Goal: Task Accomplishment & Management: Manage account settings

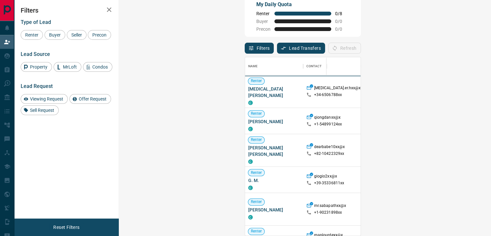
scroll to position [173, 353]
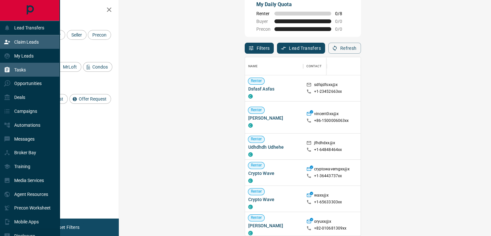
click at [34, 69] on div "Tasks" at bounding box center [30, 70] width 60 height 14
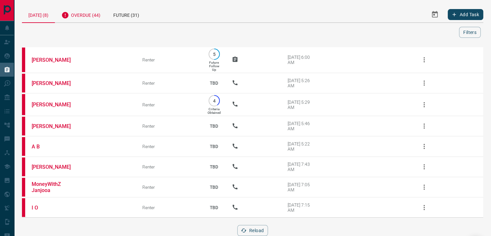
click at [88, 17] on div "Overdue (44)" at bounding box center [81, 14] width 52 height 16
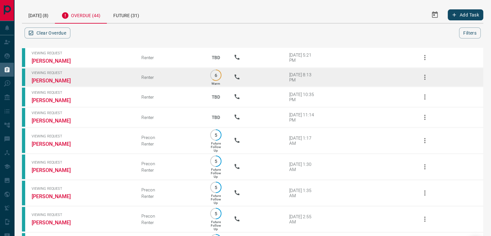
scroll to position [1, 0]
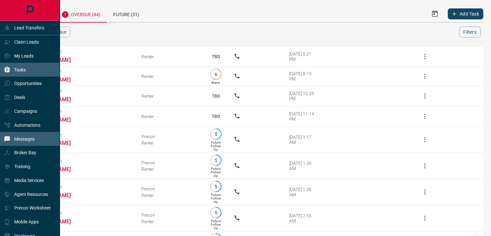
click at [26, 137] on div "Messages" at bounding box center [19, 138] width 31 height 11
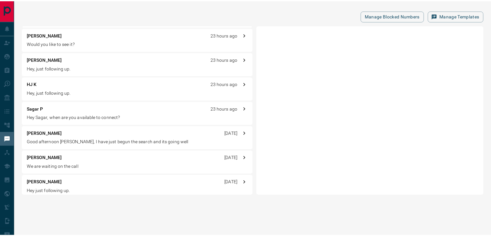
scroll to position [45, 0]
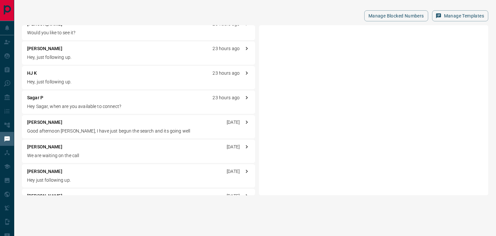
click at [123, 126] on div "[PERSON_NAME] [DATE] Good afternoon Uzi, I have just begun the search and its g…" at bounding box center [138, 126] width 233 height 23
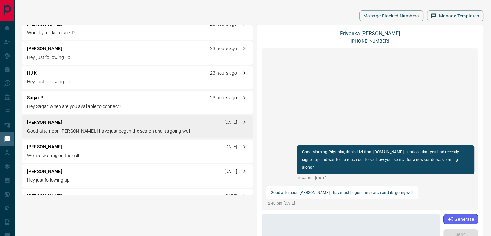
click at [359, 33] on link "[PERSON_NAME]" at bounding box center [370, 33] width 60 height 6
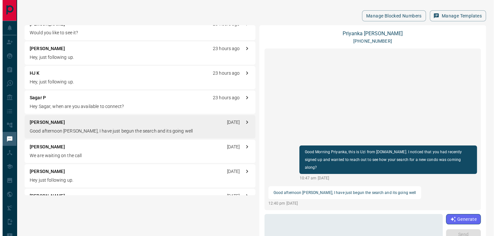
scroll to position [0, 0]
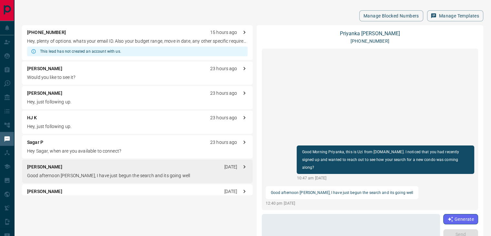
click at [136, 42] on p "Hey, plenty of options. whats your email ID. Also your budget range, move in da…" at bounding box center [137, 41] width 220 height 7
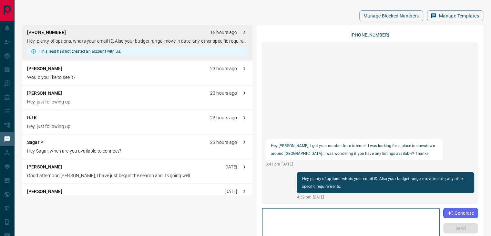
click at [304, 220] on textarea at bounding box center [350, 223] width 169 height 27
type textarea "**********"
click at [454, 226] on button "Send" at bounding box center [460, 228] width 35 height 10
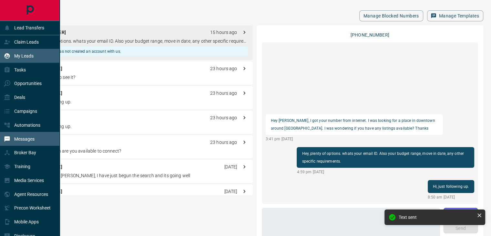
click at [35, 53] on div "My Leads" at bounding box center [30, 56] width 60 height 14
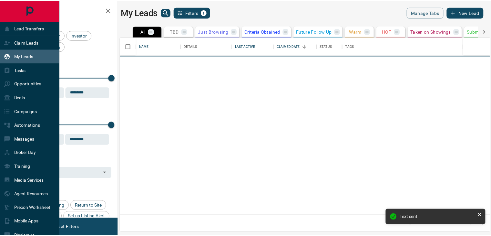
scroll to position [173, 369]
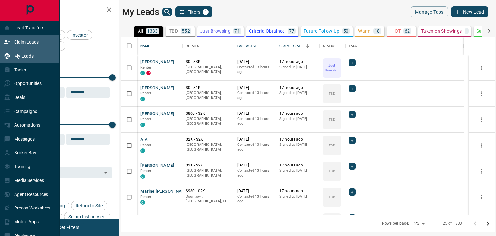
click at [18, 40] on p "Claim Leads" at bounding box center [26, 41] width 25 height 5
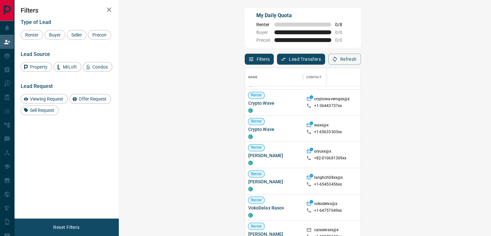
scroll to position [81, 0]
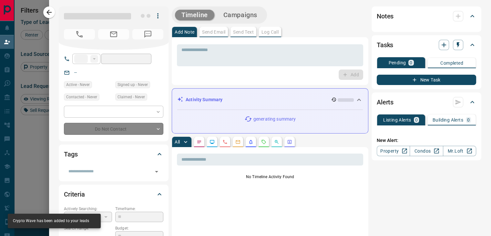
type input "**"
type input "**********"
type input "**"
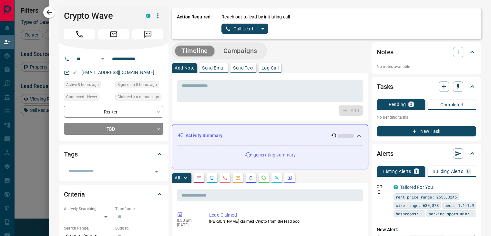
click at [262, 29] on button "split button" at bounding box center [262, 29] width 11 height 10
click at [245, 56] on ul "Call Lead Log Manual Call" at bounding box center [244, 46] width 39 height 25
click at [241, 54] on li "Log Manual Call" at bounding box center [244, 51] width 39 height 10
click at [243, 25] on button "Log Manual Call" at bounding box center [242, 29] width 43 height 10
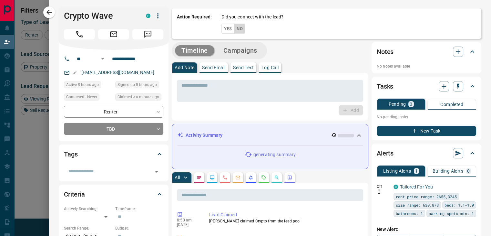
click at [236, 31] on button "No" at bounding box center [239, 29] width 11 height 10
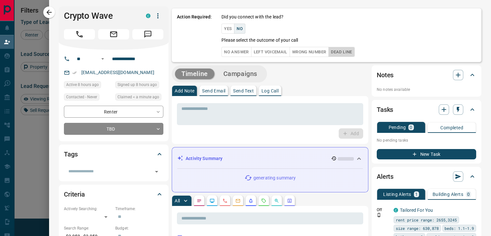
click at [348, 53] on button "Dead Line" at bounding box center [341, 52] width 26 height 10
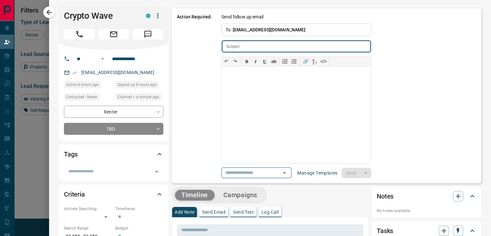
type input "**********"
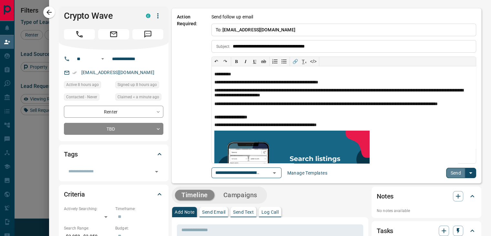
click at [452, 169] on button "Send" at bounding box center [455, 172] width 19 height 10
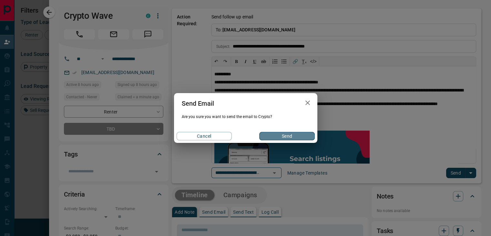
click at [284, 133] on button "Send" at bounding box center [286, 136] width 55 height 8
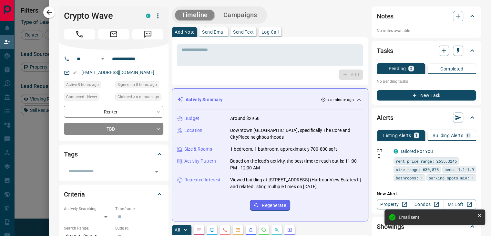
click at [228, 17] on button "Campaigns" at bounding box center [240, 15] width 47 height 11
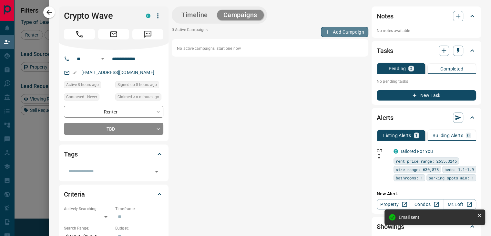
click at [329, 32] on button "Add Campaign" at bounding box center [344, 32] width 47 height 10
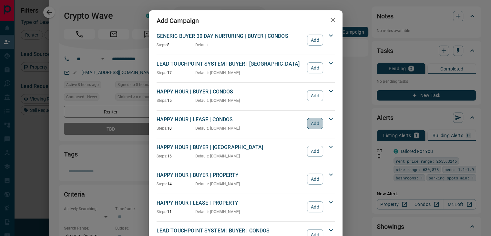
click at [309, 122] on button "Add" at bounding box center [315, 123] width 16 height 11
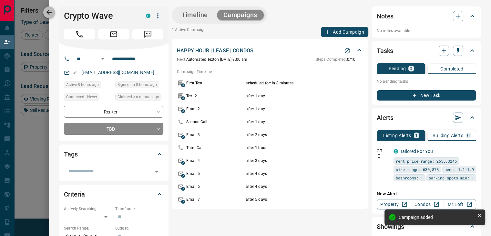
click at [50, 16] on icon "button" at bounding box center [49, 12] width 8 height 8
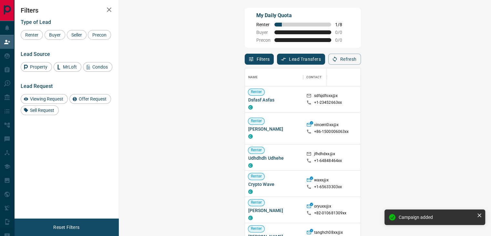
scroll to position [34, 0]
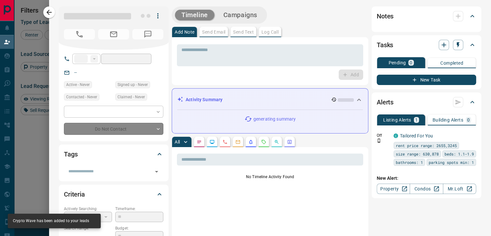
type input "**"
type input "**********"
type input "**"
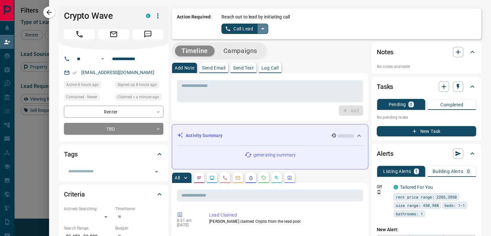
click at [259, 30] on icon "split button" at bounding box center [263, 29] width 8 height 8
click at [235, 53] on li "Log Manual Call" at bounding box center [244, 51] width 39 height 10
click at [241, 27] on button "Log Manual Call" at bounding box center [242, 29] width 43 height 10
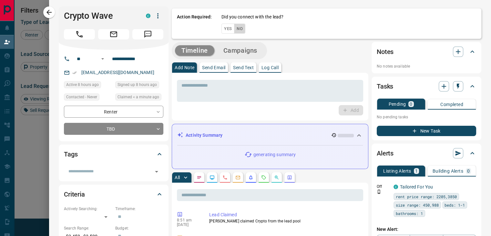
click at [237, 29] on button "No" at bounding box center [239, 29] width 11 height 10
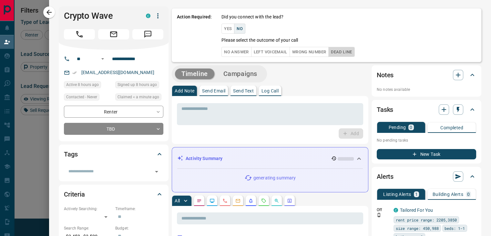
click at [347, 49] on button "Dead Line" at bounding box center [341, 52] width 26 height 10
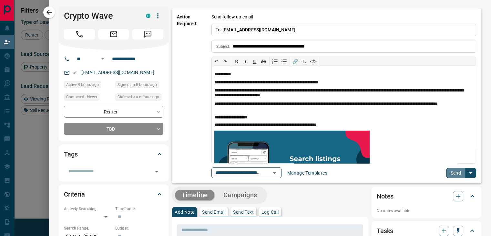
click at [451, 172] on button "Send" at bounding box center [455, 172] width 19 height 10
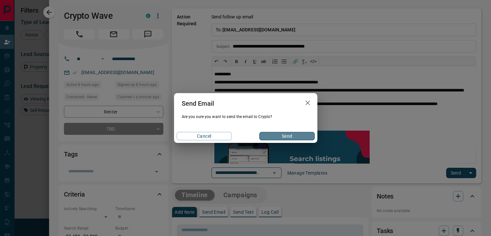
click at [299, 133] on button "Send" at bounding box center [286, 136] width 55 height 8
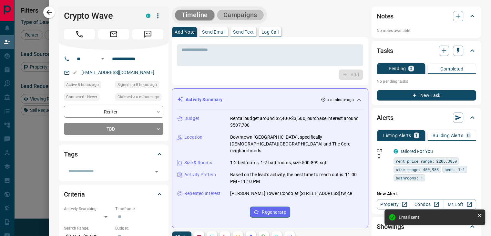
click at [242, 15] on button "Campaigns" at bounding box center [240, 15] width 47 height 11
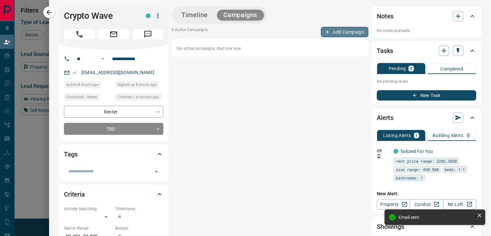
click at [335, 33] on button "Add Campaign" at bounding box center [344, 32] width 47 height 10
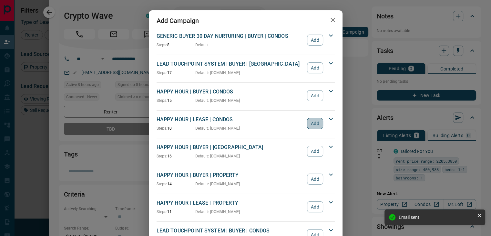
click at [312, 124] on button "Add" at bounding box center [315, 123] width 16 height 11
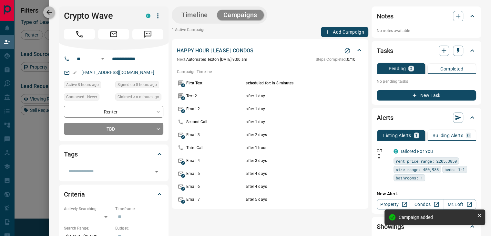
click at [50, 12] on icon "button" at bounding box center [48, 12] width 5 height 5
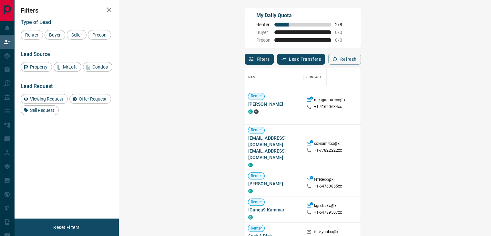
scroll to position [193, 0]
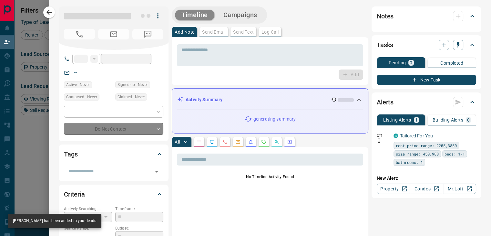
type input "**"
type input "**********"
type input "*"
type input "*******"
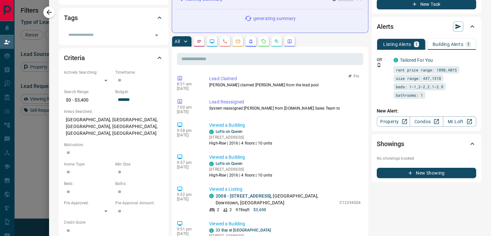
scroll to position [0, 0]
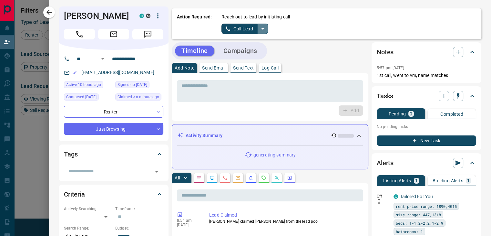
click at [261, 31] on icon "split button" at bounding box center [263, 29] width 8 height 8
click at [236, 50] on li "Log Manual Call" at bounding box center [244, 51] width 39 height 10
click at [243, 29] on button "Log Manual Call" at bounding box center [242, 29] width 43 height 10
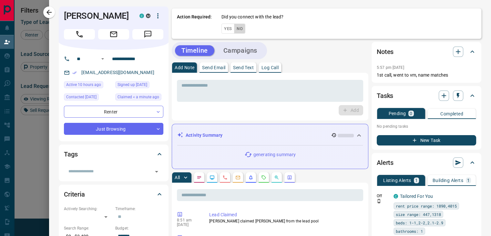
click at [236, 31] on button "No" at bounding box center [239, 29] width 11 height 10
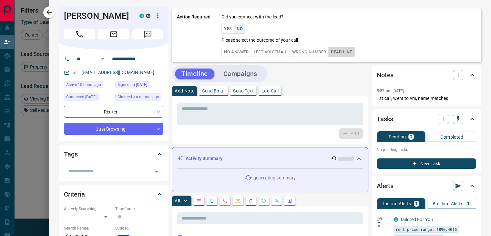
click at [347, 53] on button "Dead Line" at bounding box center [341, 52] width 26 height 10
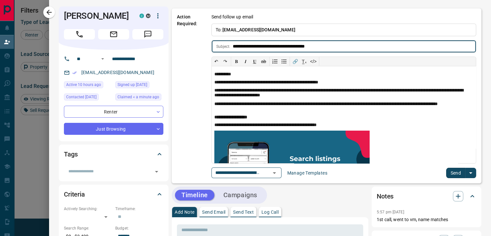
click at [446, 172] on button "Send" at bounding box center [455, 172] width 19 height 10
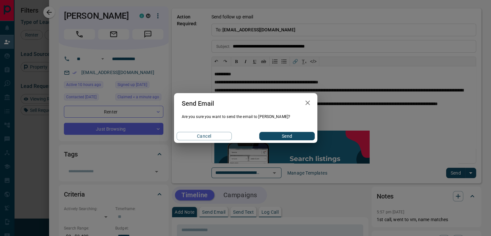
click at [279, 136] on button "Send" at bounding box center [286, 136] width 55 height 8
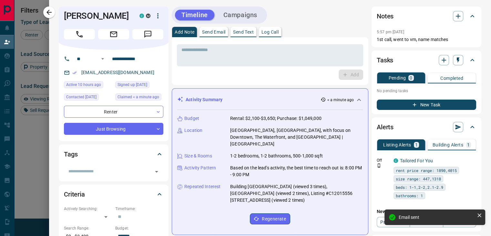
drag, startPoint x: 237, startPoint y: 21, endPoint x: 242, endPoint y: 17, distance: 6.0
click at [242, 17] on div "Timeline Campaigns" at bounding box center [219, 14] width 91 height 13
click at [242, 17] on button "Campaigns" at bounding box center [240, 15] width 47 height 11
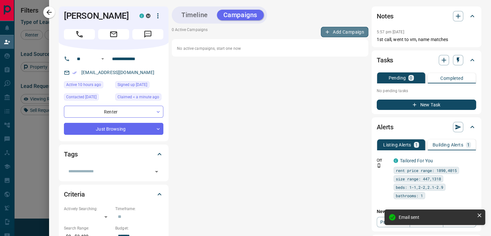
click at [331, 33] on button "Add Campaign" at bounding box center [344, 32] width 47 height 10
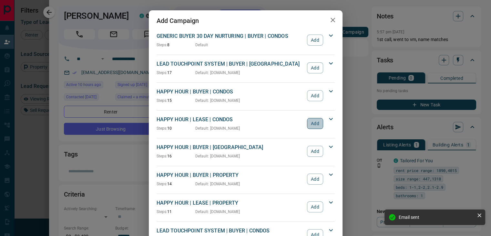
click at [316, 121] on button "Add" at bounding box center [315, 123] width 16 height 11
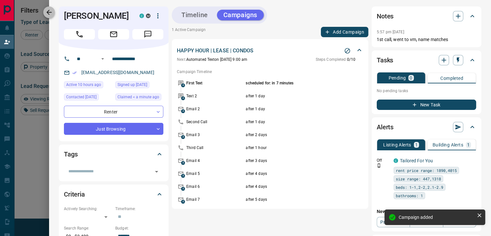
click at [46, 11] on icon "button" at bounding box center [49, 12] width 8 height 8
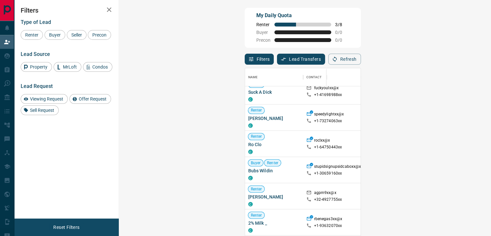
scroll to position [281, 0]
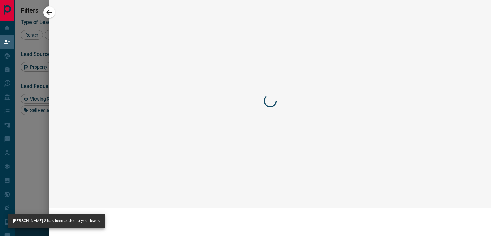
click at [455, 118] on div at bounding box center [270, 100] width 422 height 188
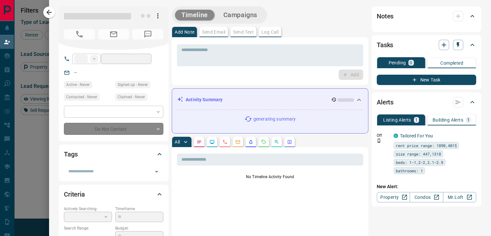
type input "**"
type input "**********"
type input "**"
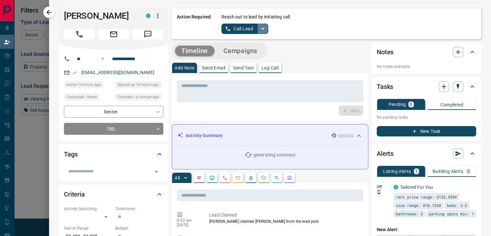
click at [261, 28] on icon "split button" at bounding box center [263, 29] width 8 height 8
click at [234, 45] on li "Call Lead" at bounding box center [244, 41] width 39 height 10
click at [259, 28] on icon "split button" at bounding box center [263, 29] width 8 height 8
click at [243, 51] on li "Log Manual Call" at bounding box center [244, 51] width 39 height 10
click at [248, 28] on button "Log Manual Call" at bounding box center [242, 29] width 43 height 10
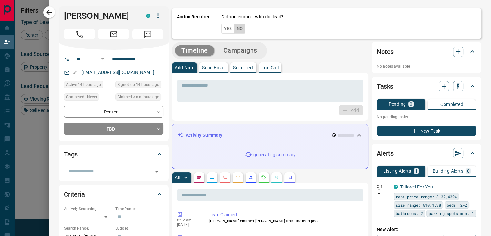
click at [234, 27] on button "No" at bounding box center [239, 29] width 11 height 10
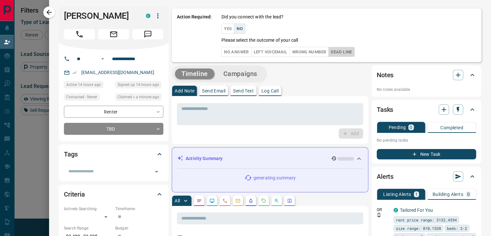
click at [348, 55] on button "Dead Line" at bounding box center [341, 52] width 26 height 10
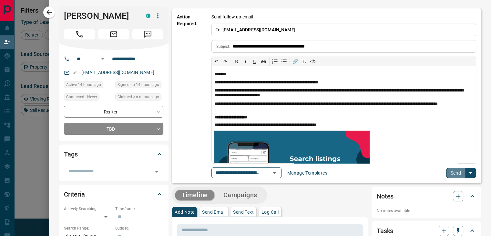
click at [449, 174] on button "Send" at bounding box center [455, 172] width 19 height 10
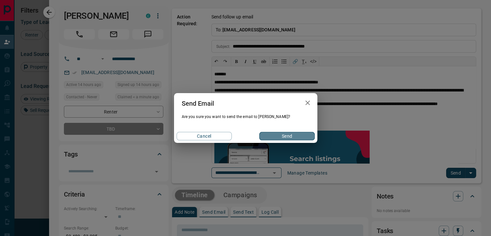
click at [289, 137] on button "Send" at bounding box center [286, 136] width 55 height 8
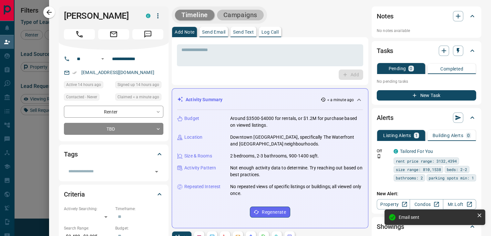
click at [237, 17] on button "Campaigns" at bounding box center [240, 15] width 47 height 11
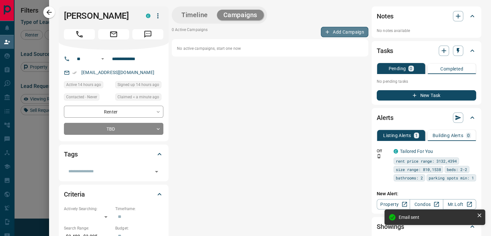
click at [331, 34] on button "Add Campaign" at bounding box center [344, 32] width 47 height 10
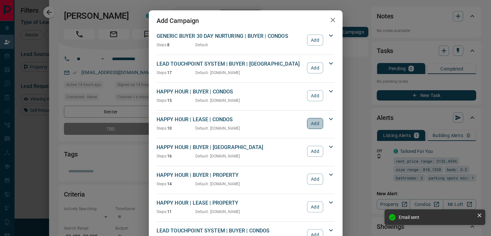
click at [312, 123] on button "Add" at bounding box center [315, 123] width 16 height 11
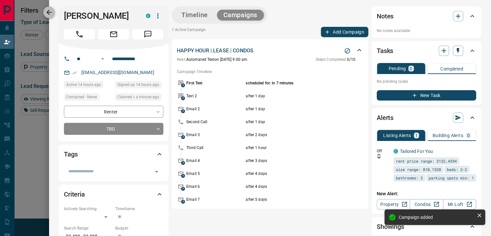
click at [54, 11] on button "button" at bounding box center [49, 12] width 12 height 12
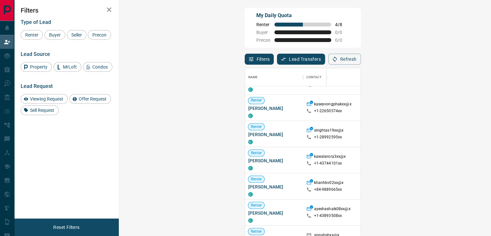
scroll to position [3060, 0]
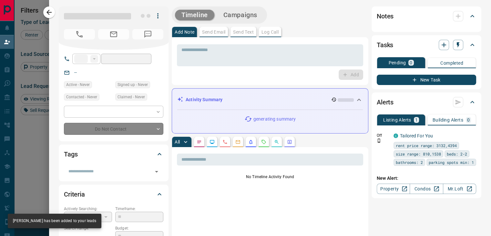
type input "**"
type input "**********"
type input "**"
type input "*"
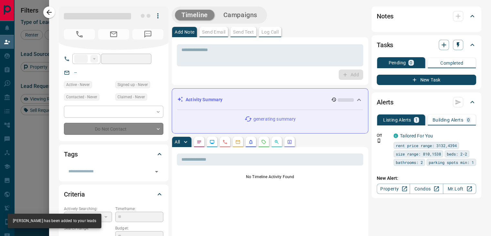
type input "**********"
type input "*******"
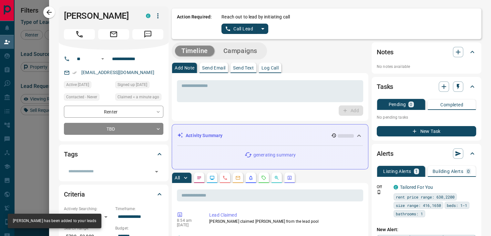
click at [259, 30] on icon "split button" at bounding box center [263, 29] width 8 height 8
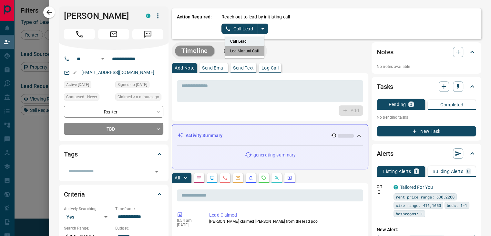
click at [233, 47] on li "Log Manual Call" at bounding box center [244, 51] width 39 height 10
click at [243, 24] on button "Log Manual Call" at bounding box center [242, 29] width 43 height 10
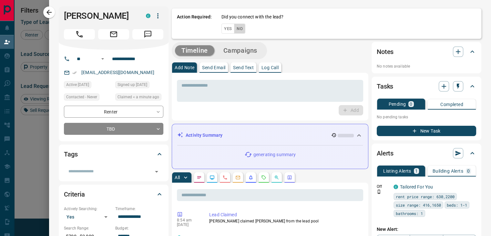
click at [240, 28] on button "No" at bounding box center [239, 29] width 11 height 10
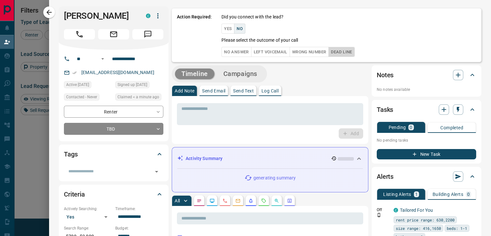
click at [346, 49] on button "Dead Line" at bounding box center [341, 52] width 26 height 10
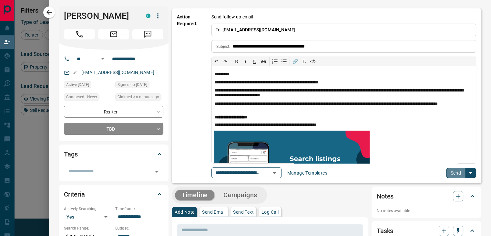
click at [446, 172] on button "Send" at bounding box center [455, 172] width 19 height 10
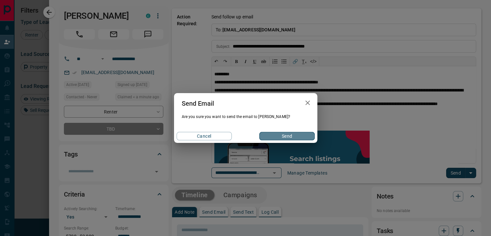
click at [264, 135] on button "Send" at bounding box center [286, 136] width 55 height 8
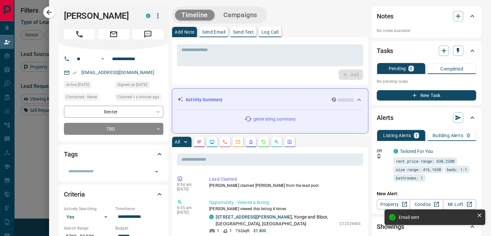
click at [237, 19] on button "Campaigns" at bounding box center [240, 15] width 47 height 11
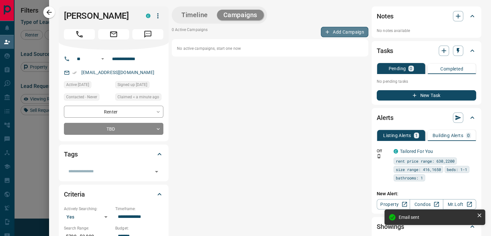
click at [324, 31] on icon "button" at bounding box center [327, 32] width 6 height 6
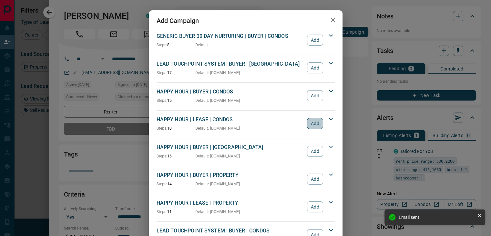
click at [317, 119] on button "Add" at bounding box center [315, 123] width 16 height 11
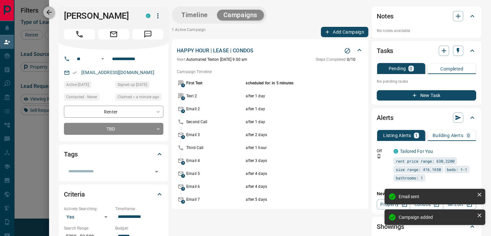
click at [48, 15] on icon "button" at bounding box center [49, 12] width 8 height 8
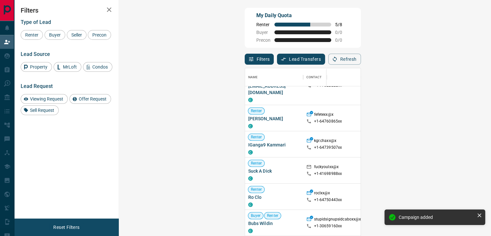
scroll to position [216, 0]
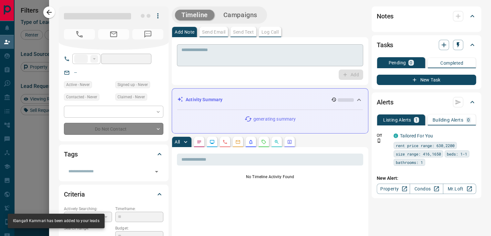
type input "**"
type input "**********"
type input "**"
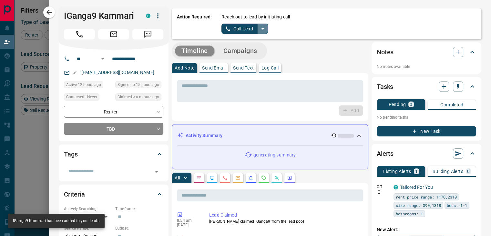
click at [259, 27] on icon "split button" at bounding box center [263, 29] width 8 height 8
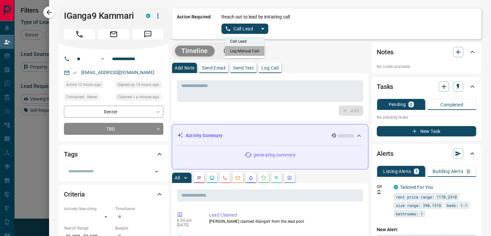
click at [228, 52] on li "Log Manual Call" at bounding box center [244, 51] width 39 height 10
click at [236, 27] on button "Log Manual Call" at bounding box center [242, 29] width 43 height 10
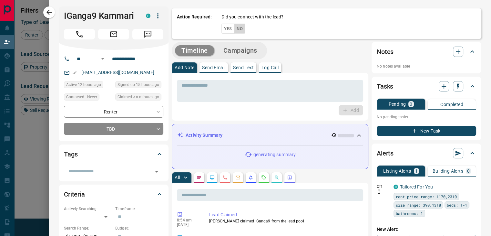
click at [236, 32] on button "No" at bounding box center [239, 29] width 11 height 10
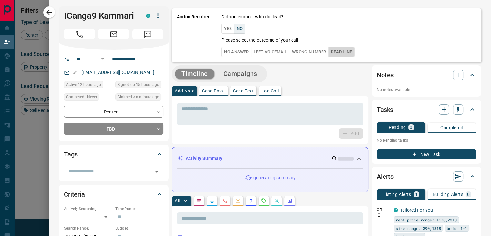
click at [344, 50] on button "Dead Line" at bounding box center [341, 52] width 26 height 10
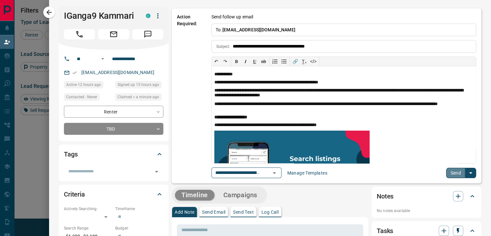
click at [446, 171] on button "Send" at bounding box center [455, 172] width 19 height 10
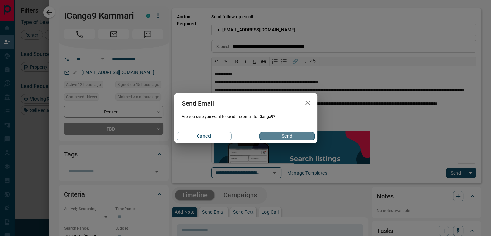
click at [285, 136] on button "Send" at bounding box center [286, 136] width 55 height 8
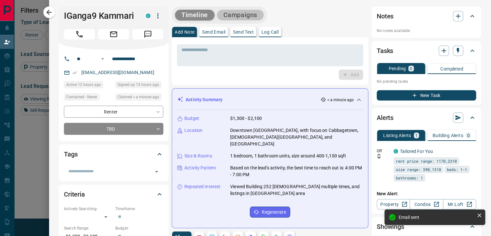
click at [242, 18] on button "Campaigns" at bounding box center [240, 15] width 47 height 11
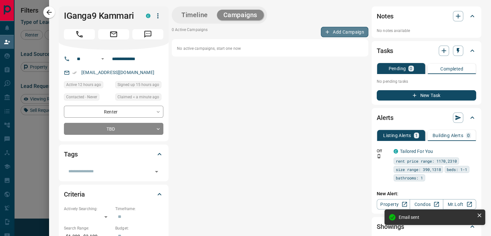
click at [346, 34] on button "Add Campaign" at bounding box center [344, 32] width 47 height 10
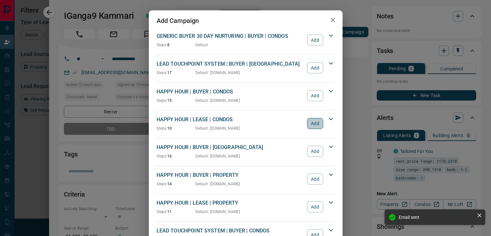
click at [314, 122] on button "Add" at bounding box center [315, 123] width 16 height 11
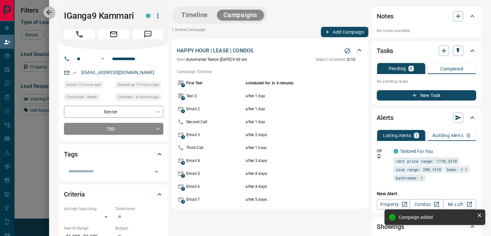
click at [46, 11] on icon "button" at bounding box center [49, 12] width 8 height 8
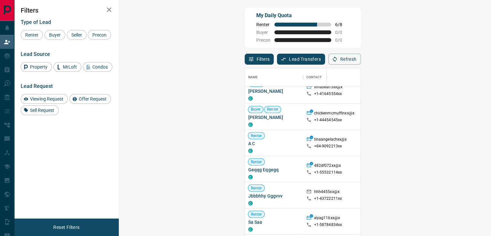
scroll to position [596, 0]
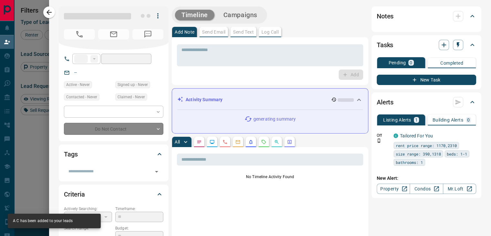
type input "***"
type input "**********"
type input "**"
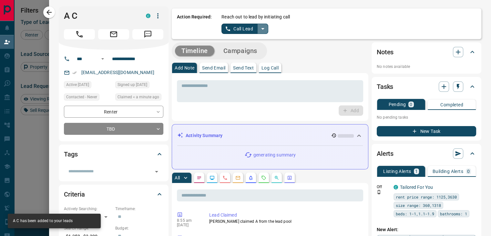
click at [261, 29] on icon "split button" at bounding box center [263, 29] width 8 height 8
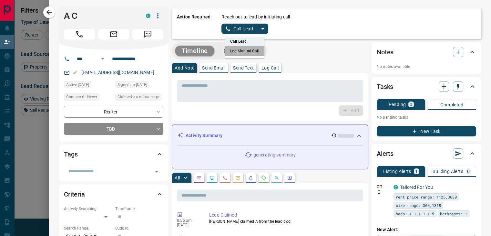
click at [242, 50] on li "Log Manual Call" at bounding box center [244, 51] width 39 height 10
click at [244, 25] on button "Log Manual Call" at bounding box center [242, 29] width 43 height 10
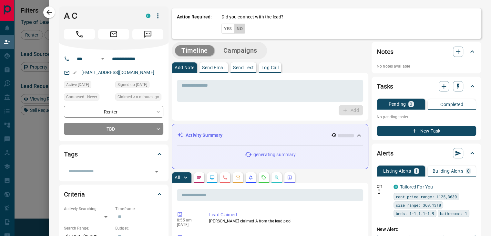
click at [238, 26] on button "No" at bounding box center [239, 29] width 11 height 10
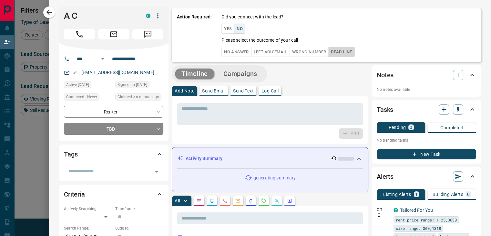
click at [351, 52] on button "Dead Line" at bounding box center [341, 52] width 26 height 10
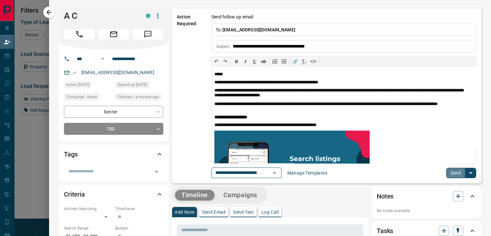
click at [452, 174] on button "Send" at bounding box center [455, 172] width 19 height 10
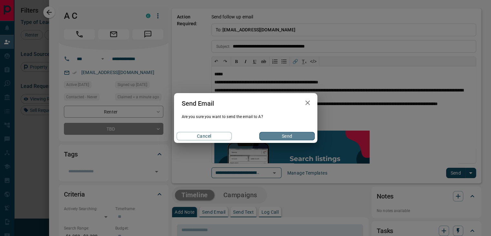
click at [299, 134] on button "Send" at bounding box center [286, 136] width 55 height 8
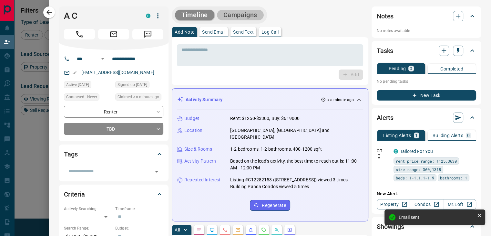
click at [234, 19] on button "Campaigns" at bounding box center [240, 15] width 47 height 11
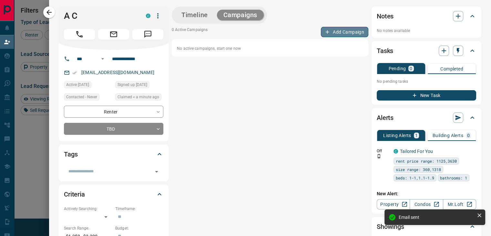
click at [336, 31] on button "Add Campaign" at bounding box center [344, 32] width 47 height 10
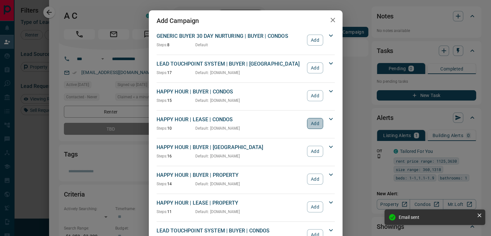
click at [317, 122] on button "Add" at bounding box center [315, 123] width 16 height 11
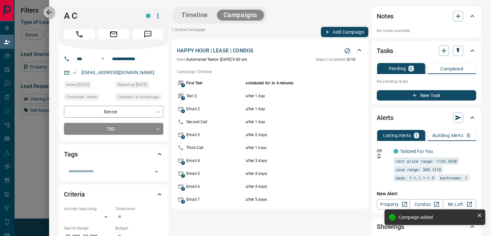
click at [46, 11] on icon "button" at bounding box center [49, 12] width 8 height 8
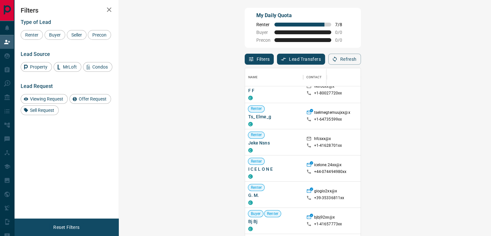
scroll to position [401, 0]
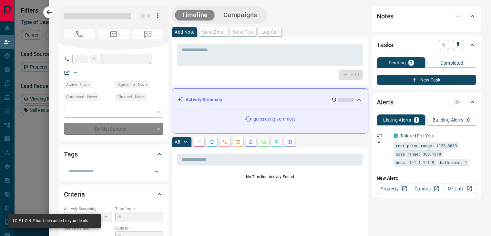
type input "***"
type input "**********"
type input "**"
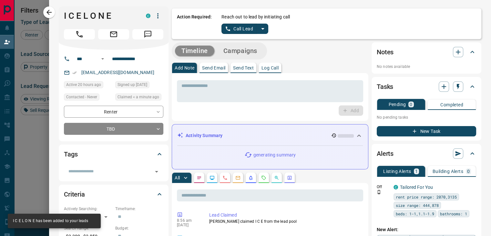
click at [261, 29] on icon "split button" at bounding box center [263, 29] width 8 height 8
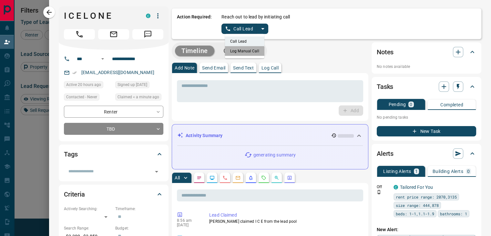
click at [228, 55] on li "Log Manual Call" at bounding box center [244, 51] width 39 height 10
click at [239, 33] on div "Action Required: Reach out to lead by initiating call Log Manual Call" at bounding box center [326, 23] width 309 height 31
click at [239, 33] on button "Log Manual Call" at bounding box center [242, 29] width 43 height 10
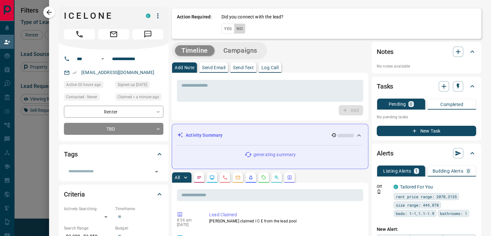
click at [237, 33] on button "No" at bounding box center [239, 29] width 11 height 10
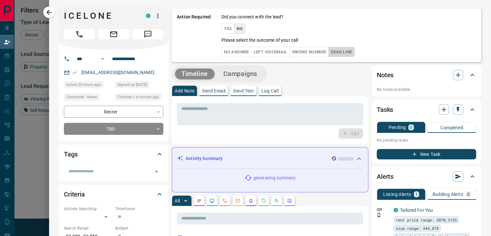
click at [347, 56] on button "Dead Line" at bounding box center [341, 52] width 26 height 10
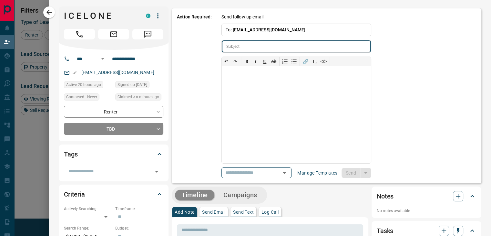
type input "**********"
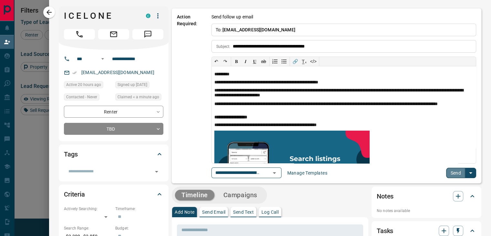
click at [446, 172] on button "Send" at bounding box center [455, 172] width 19 height 10
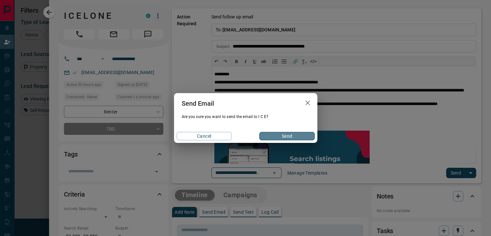
click at [295, 134] on button "Send" at bounding box center [286, 136] width 55 height 8
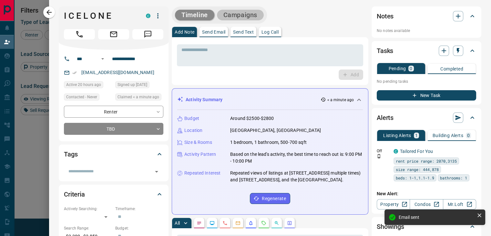
click at [237, 10] on button "Campaigns" at bounding box center [240, 15] width 47 height 11
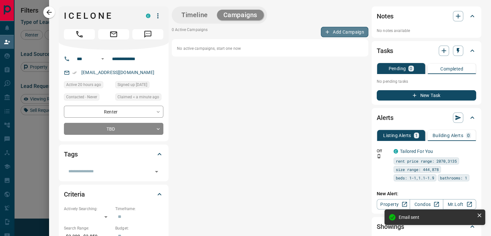
click at [324, 33] on icon "button" at bounding box center [327, 32] width 6 height 6
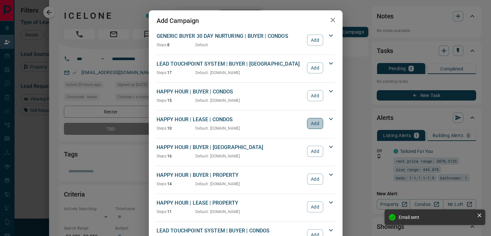
click at [317, 126] on button "Add" at bounding box center [315, 123] width 16 height 11
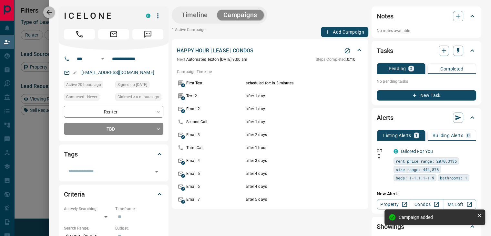
click at [47, 15] on icon "button" at bounding box center [49, 12] width 8 height 8
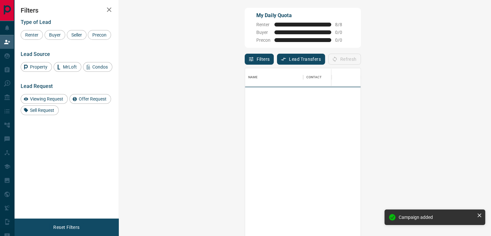
scroll to position [173, 353]
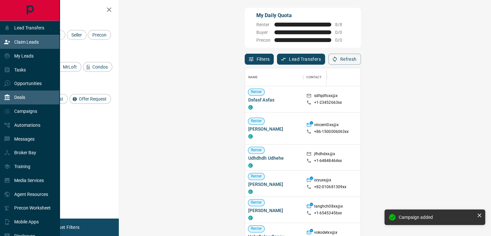
click at [33, 95] on div "Deals" at bounding box center [30, 97] width 60 height 14
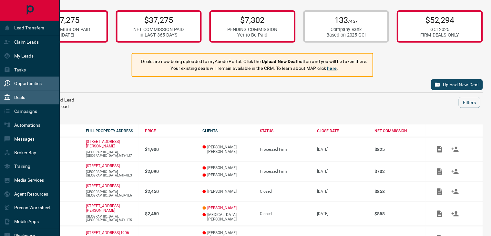
click at [27, 85] on p "Opportunities" at bounding box center [27, 83] width 27 height 5
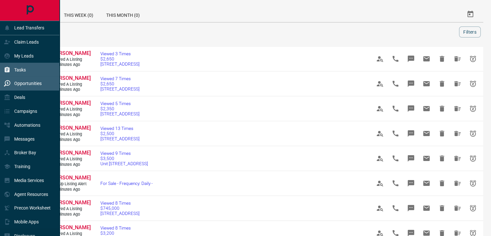
click at [32, 76] on div "Tasks" at bounding box center [30, 70] width 60 height 14
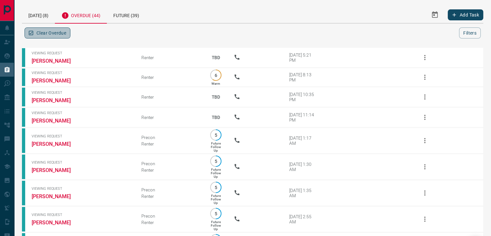
click at [50, 29] on button "Clear Overdue" at bounding box center [48, 32] width 46 height 11
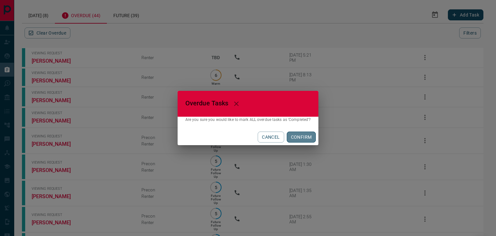
click at [305, 138] on button "CONFIRM" at bounding box center [300, 136] width 29 height 11
